Goal: Navigation & Orientation: Find specific page/section

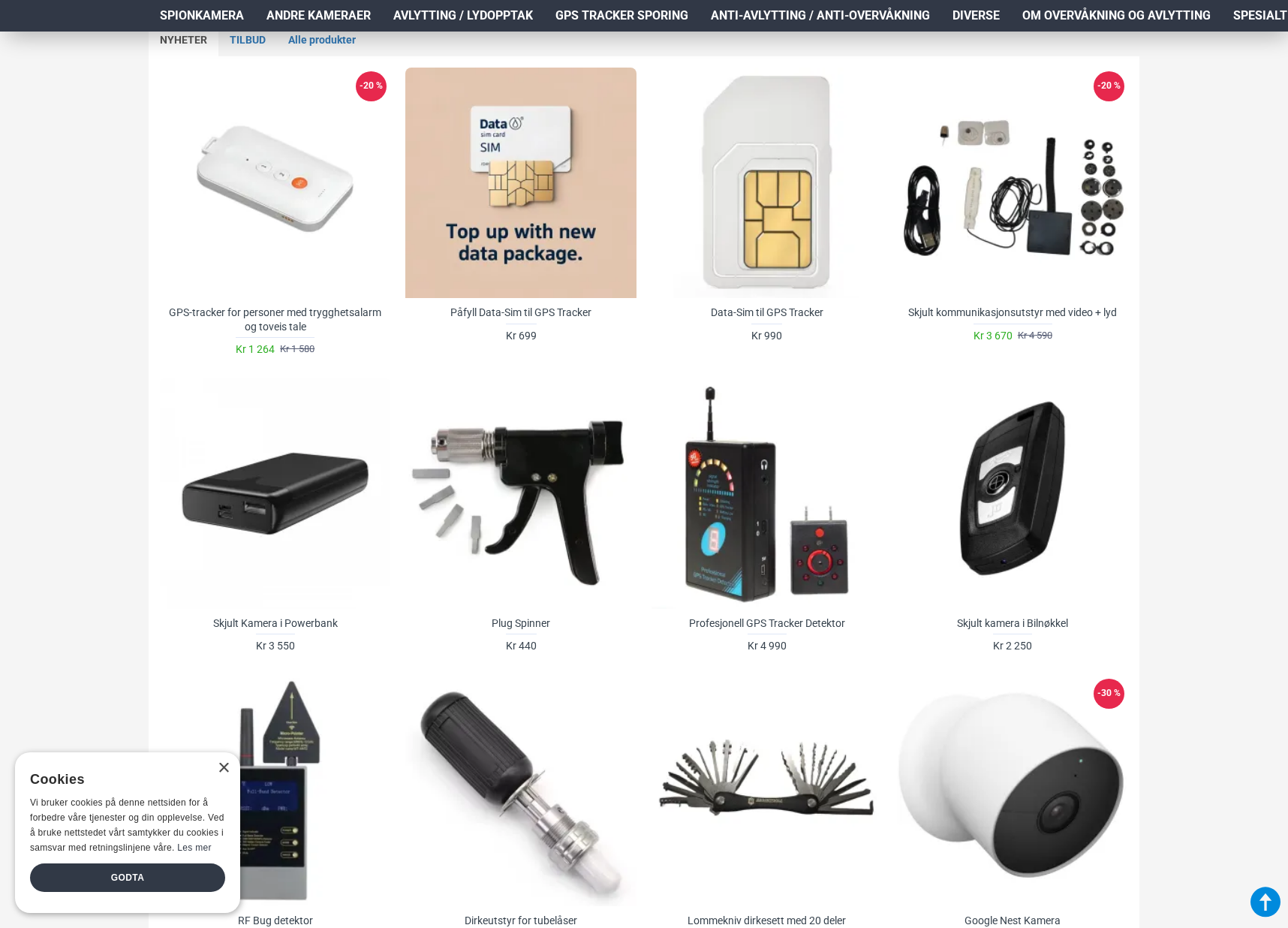
scroll to position [826, 0]
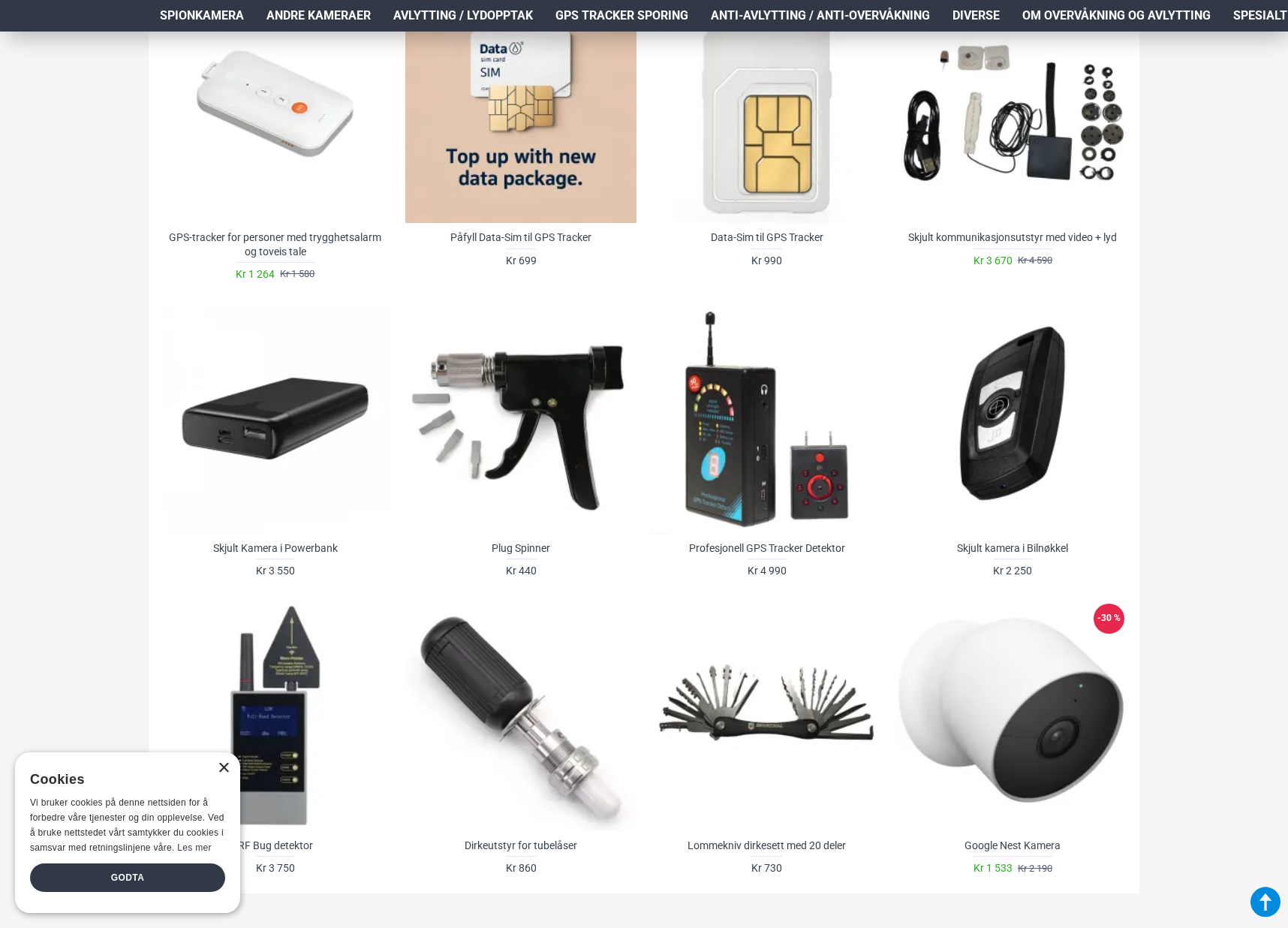
click at [220, 762] on div "×" at bounding box center [223, 768] width 11 height 11
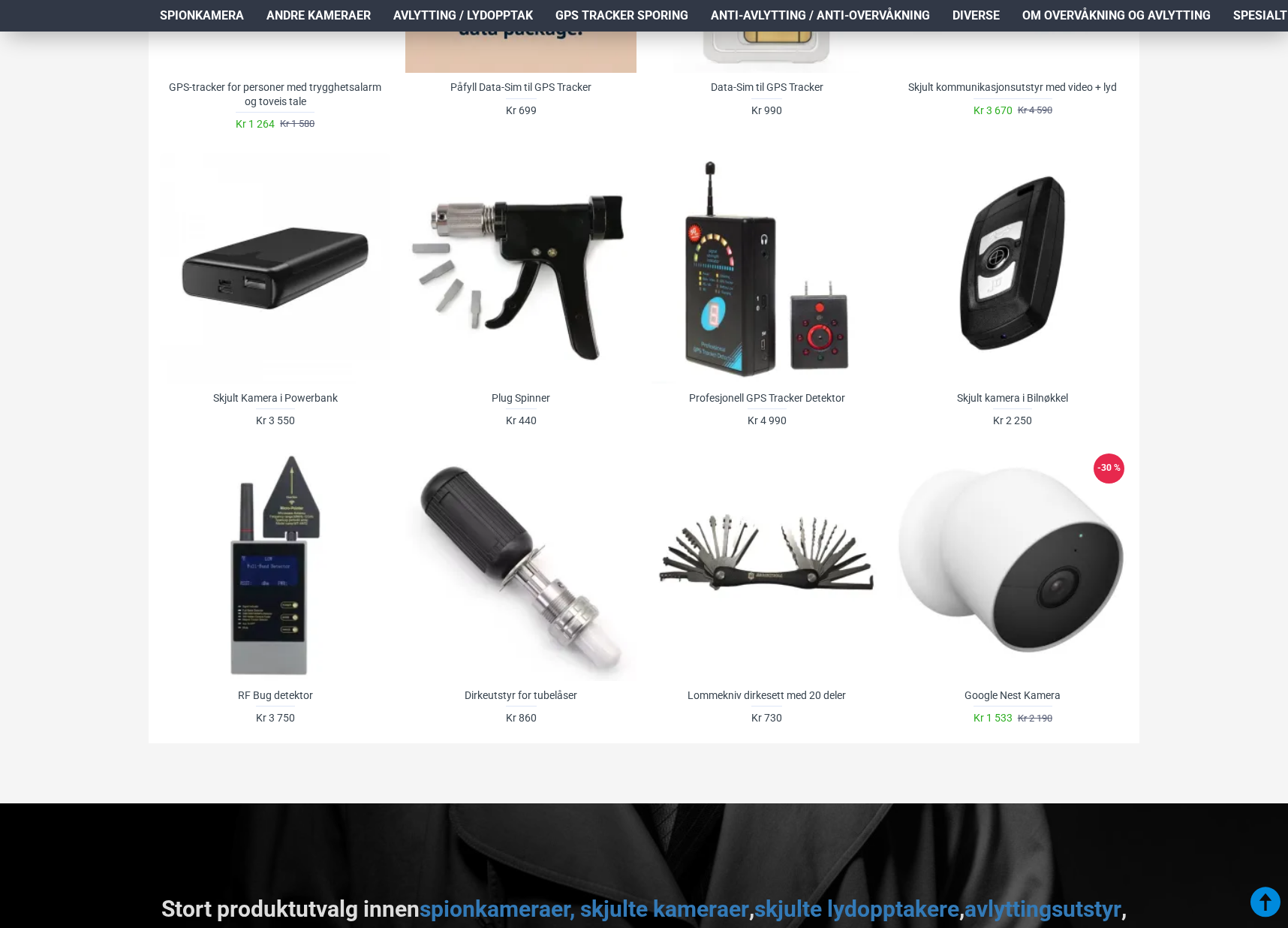
scroll to position [1051, 0]
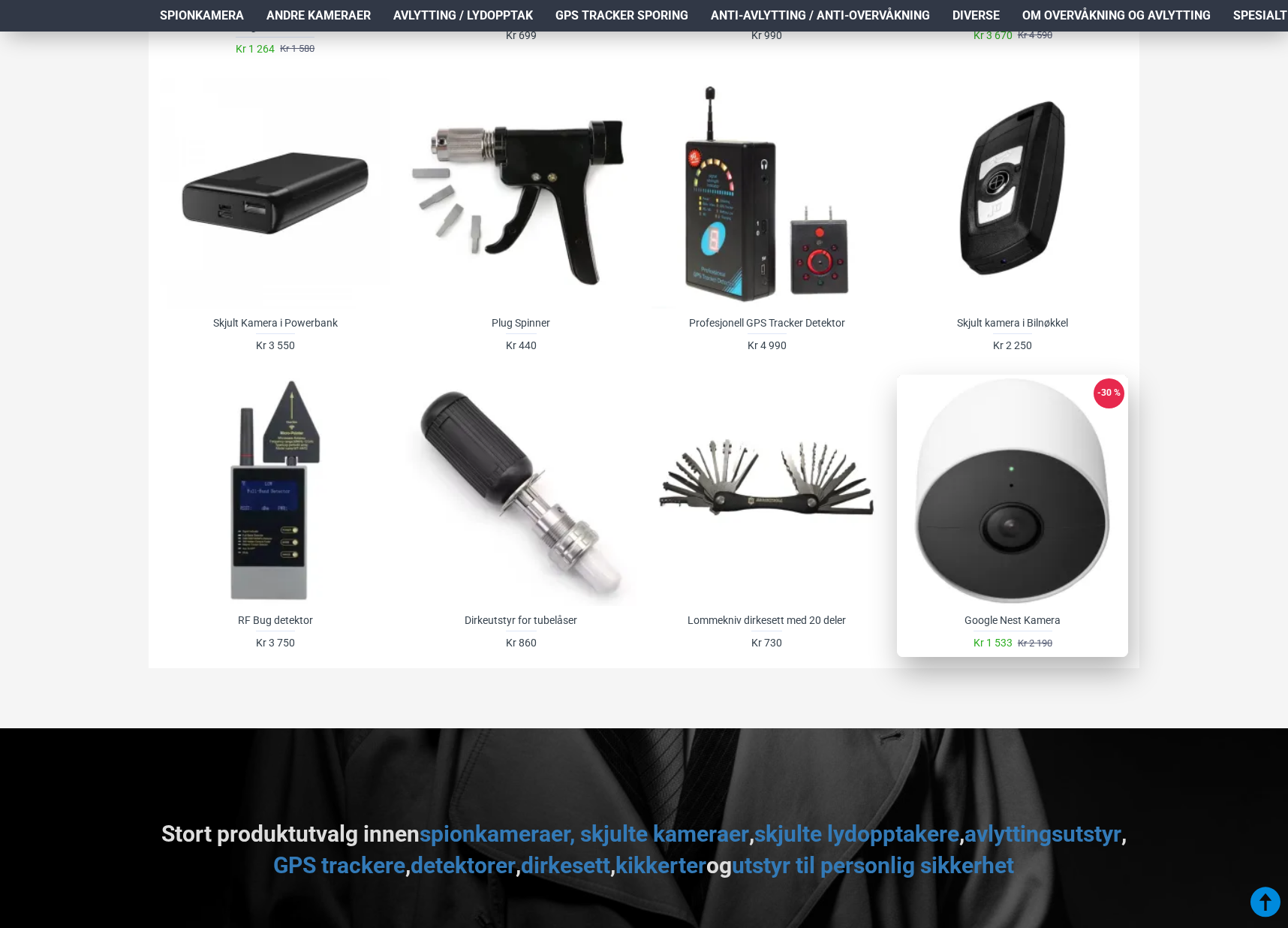
click at [1044, 512] on div at bounding box center [1012, 490] width 230 height 230
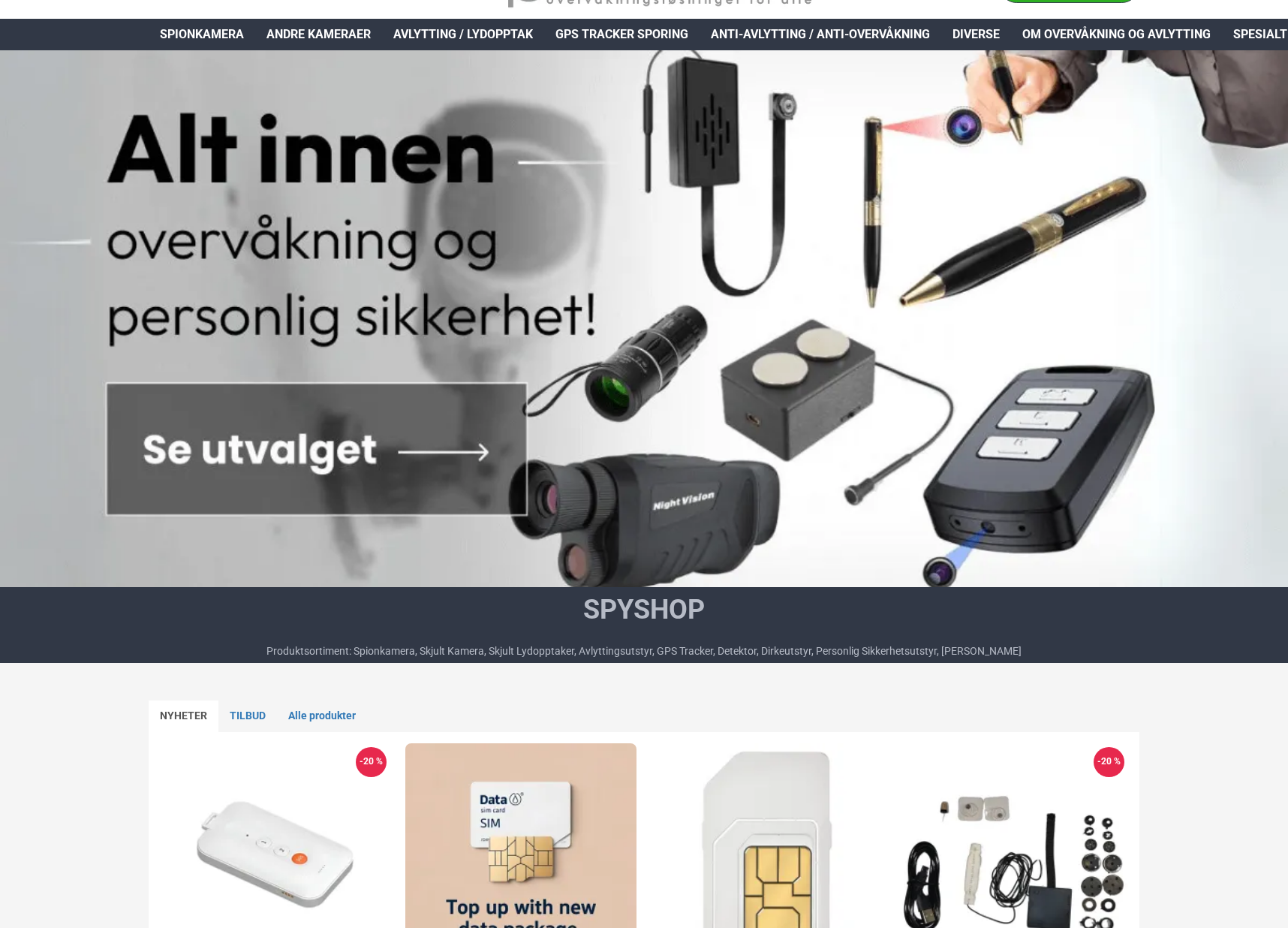
scroll to position [0, 0]
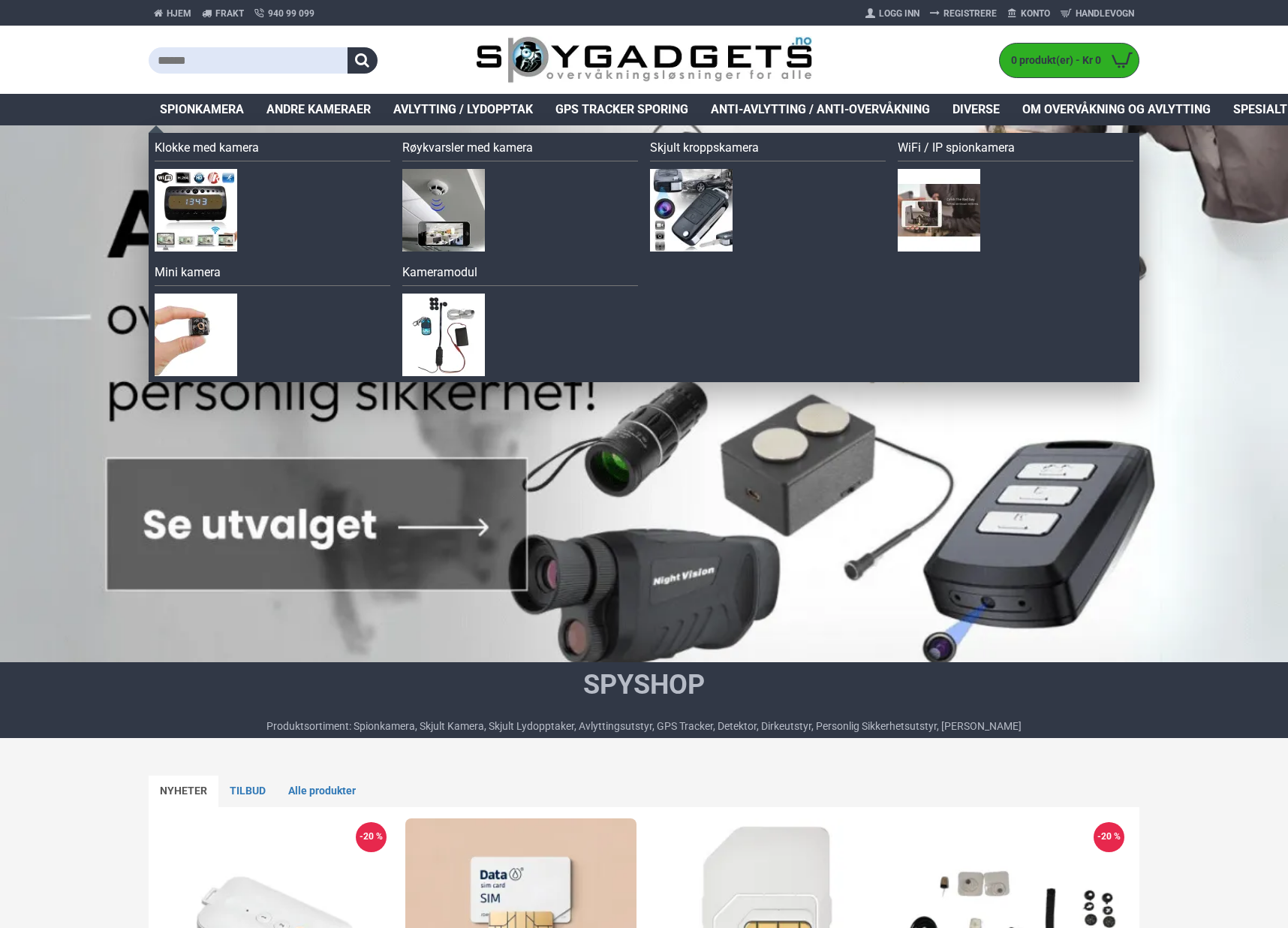
click at [209, 104] on span "Spionkamera" at bounding box center [202, 110] width 84 height 18
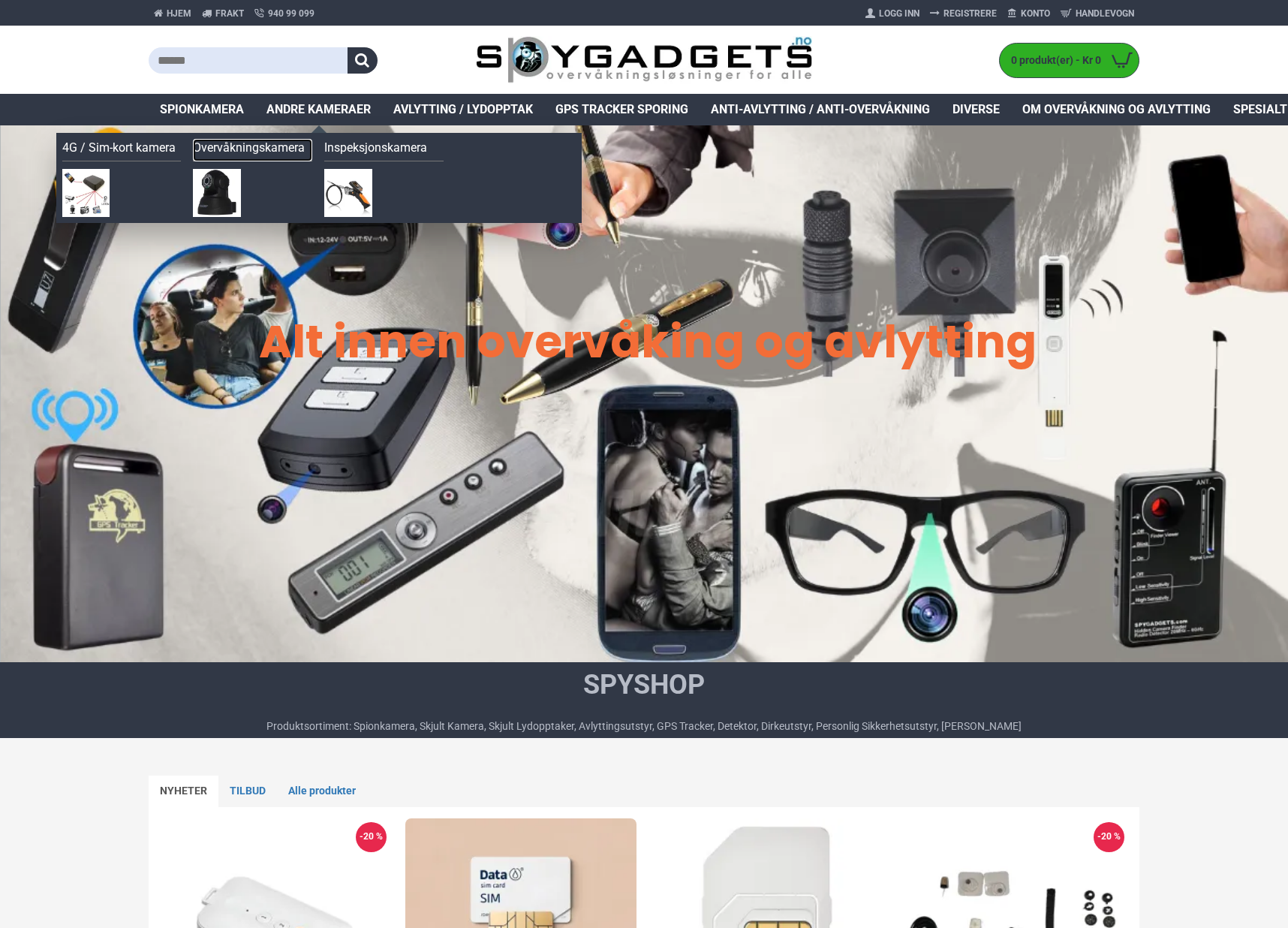
click at [285, 148] on link "Overvåkningskamera" at bounding box center [252, 150] width 120 height 23
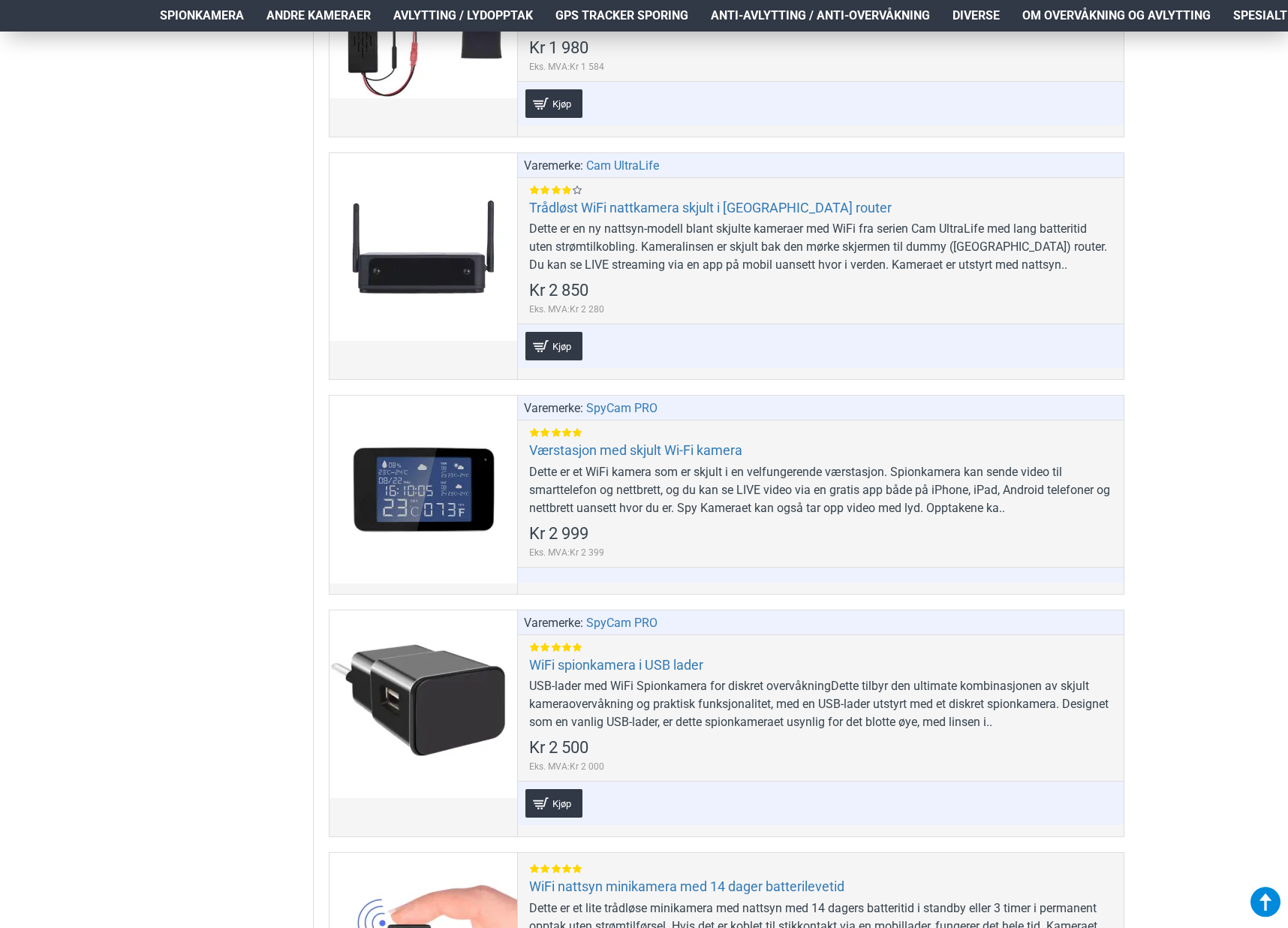
scroll to position [8706, 0]
